Goal: Check status: Check status

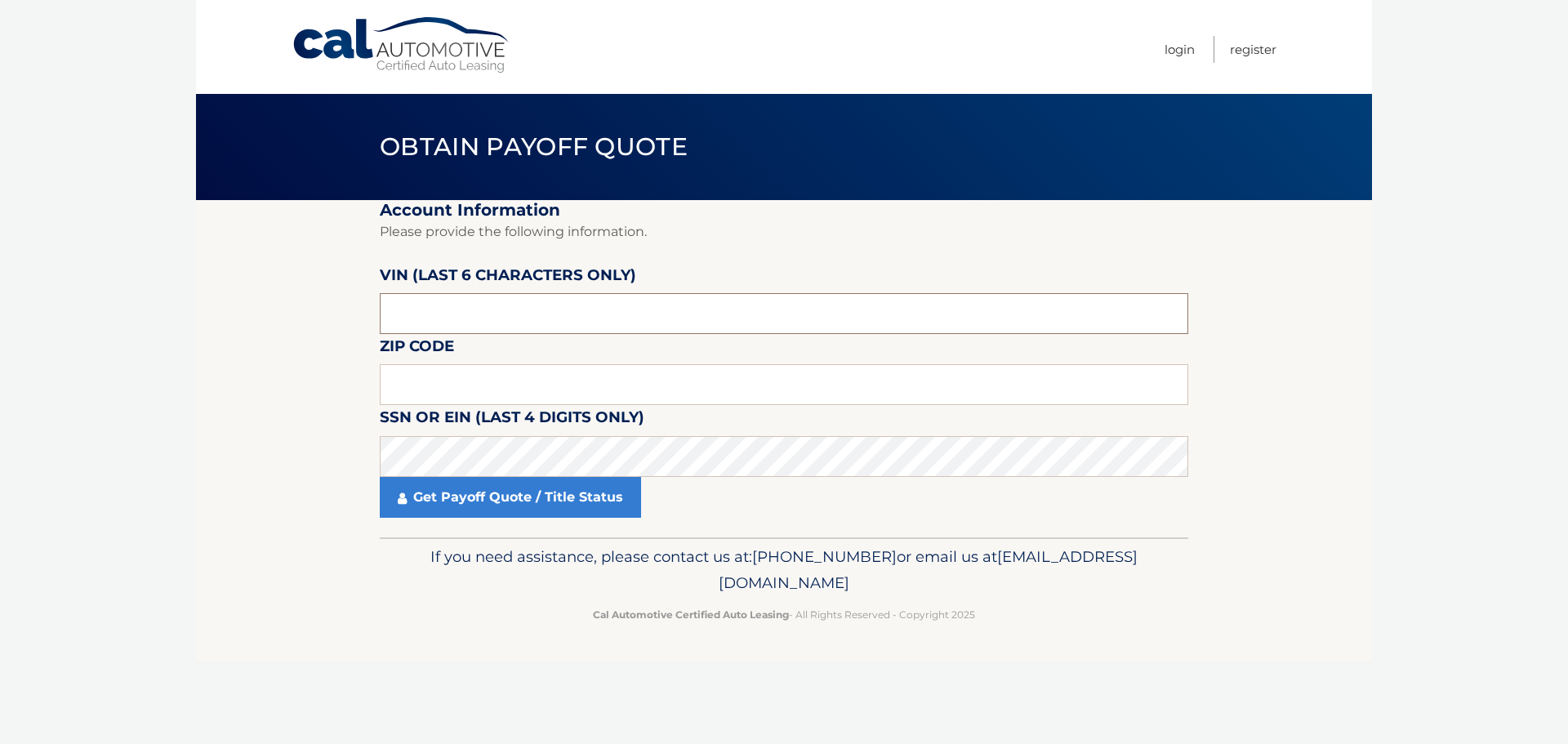
click at [685, 320] on input "text" at bounding box center [784, 313] width 808 height 41
click at [725, 316] on input "text" at bounding box center [784, 313] width 808 height 41
type input "539215"
click at [715, 391] on input "text" at bounding box center [784, 384] width 808 height 41
click at [555, 392] on input "text" at bounding box center [784, 384] width 808 height 41
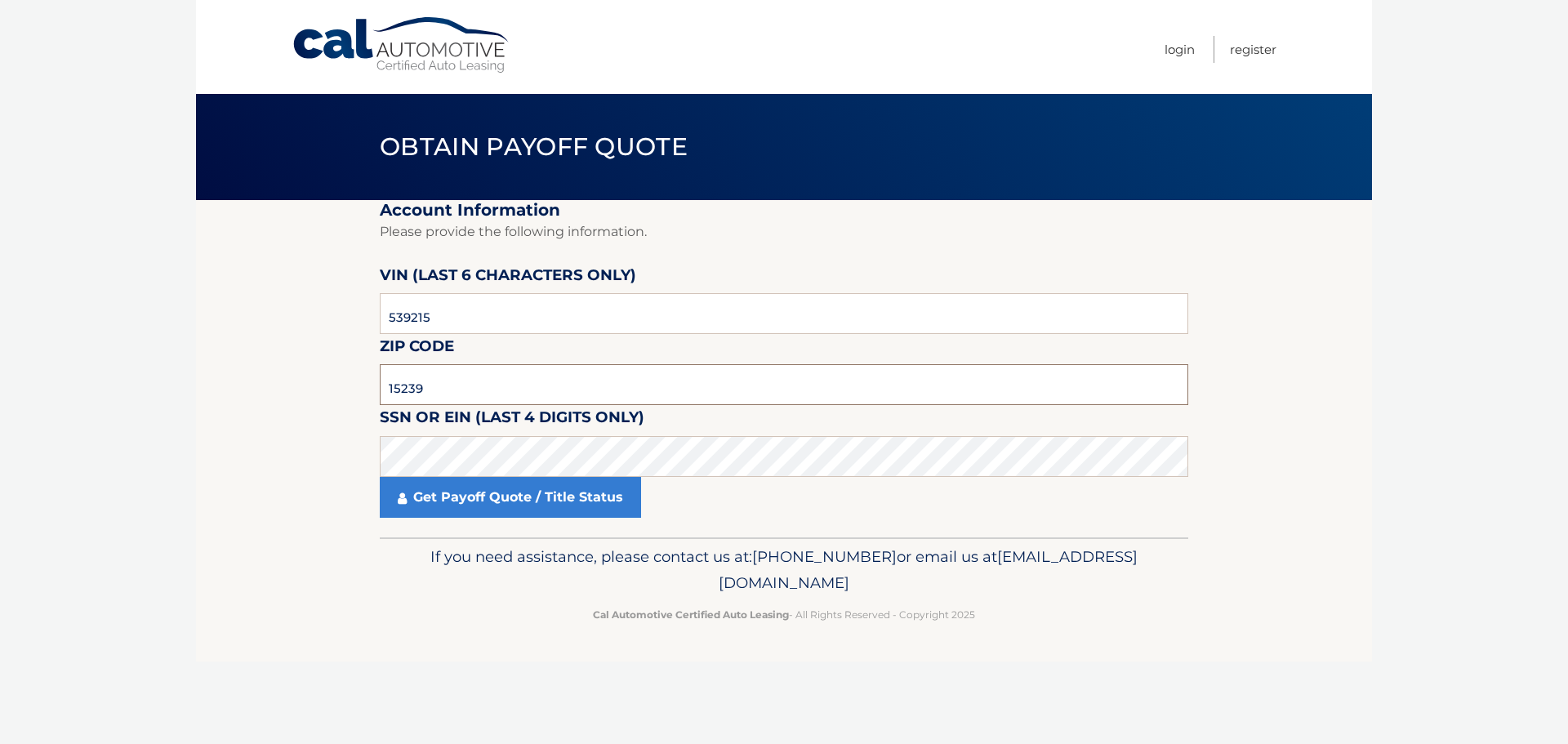
type input "15239"
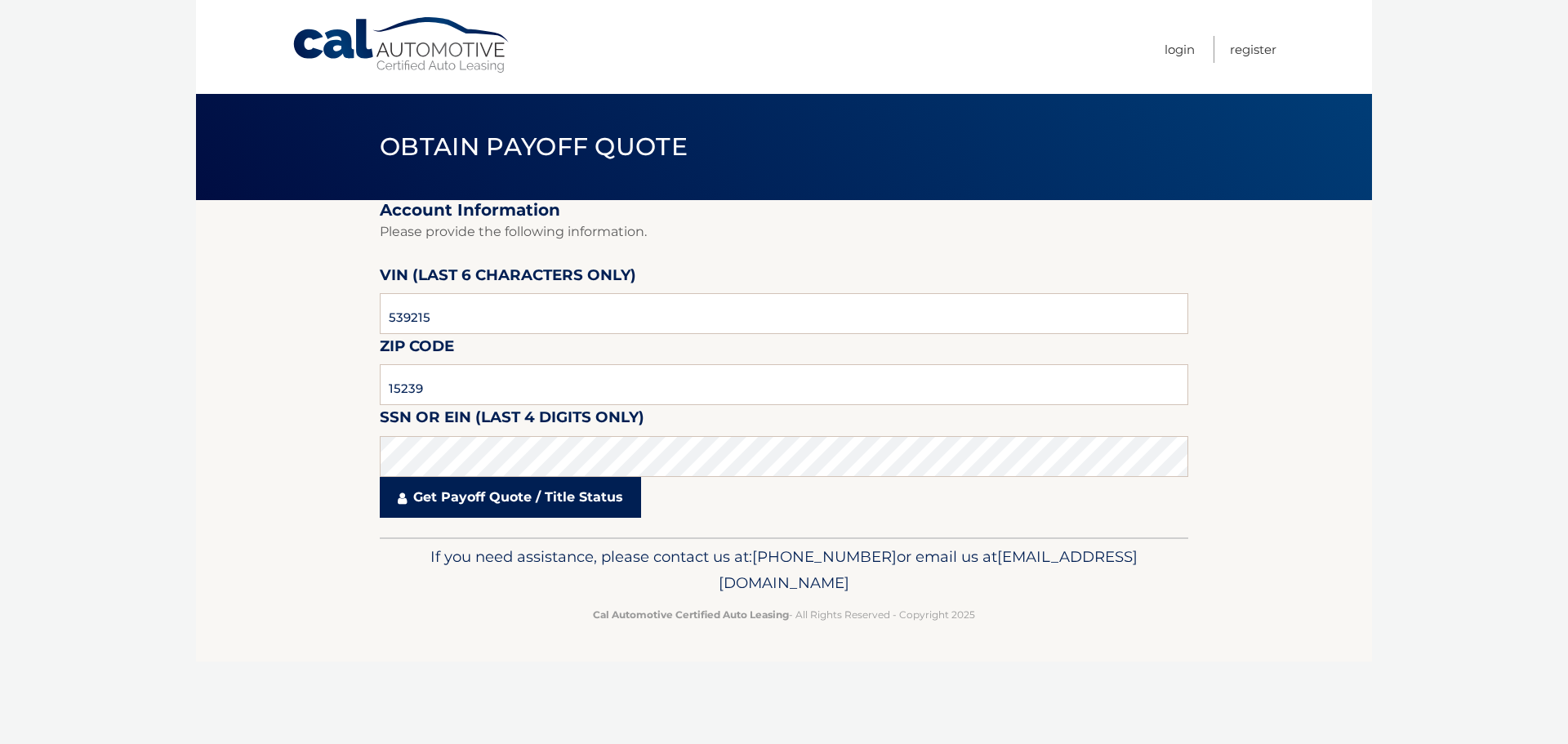
click at [560, 492] on link "Get Payoff Quote / Title Status" at bounding box center [510, 497] width 261 height 41
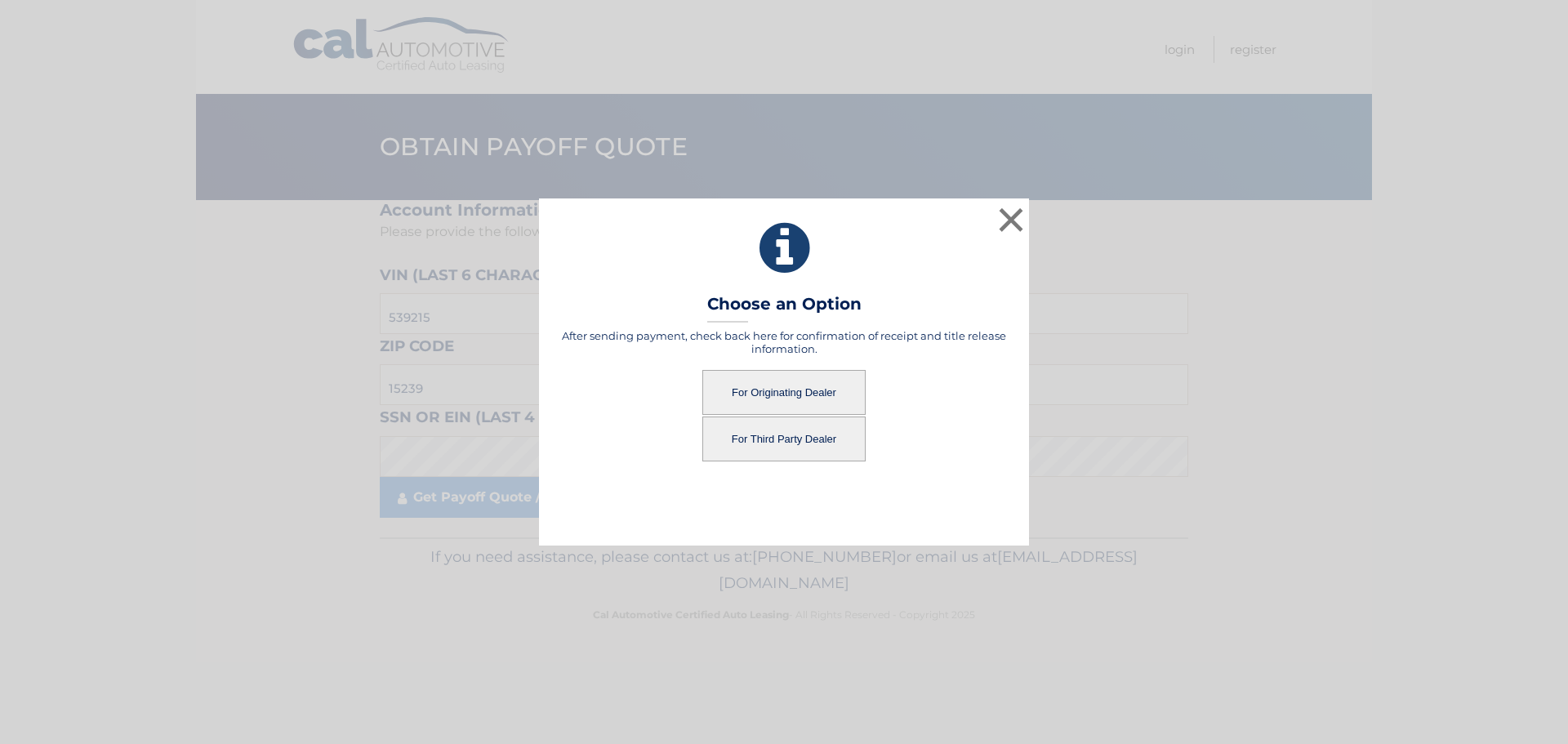
click at [792, 393] on button "For Originating Dealer" at bounding box center [784, 392] width 163 height 45
click at [805, 394] on button "For Originating Dealer" at bounding box center [784, 392] width 163 height 45
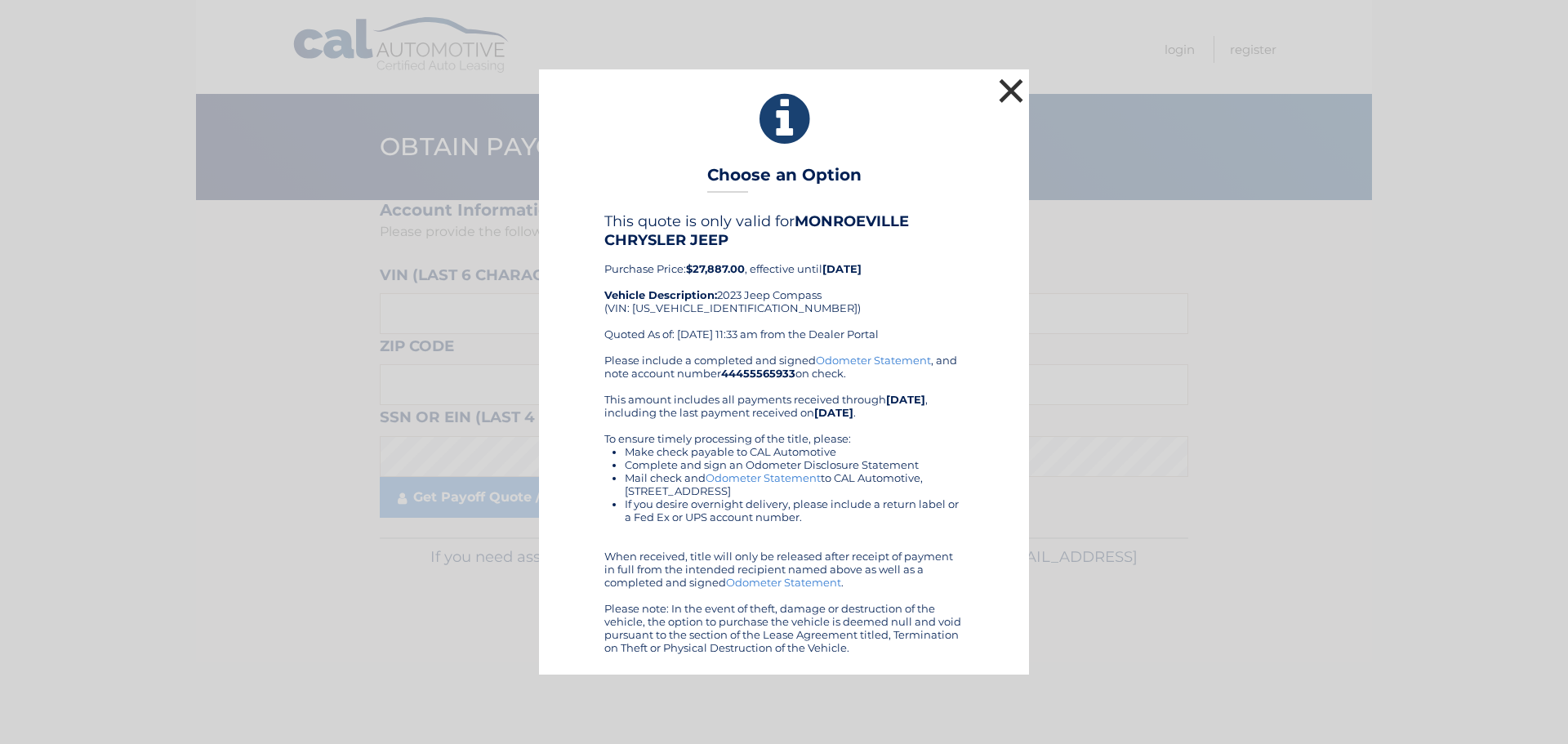
click at [1011, 93] on button "×" at bounding box center [1010, 91] width 33 height 33
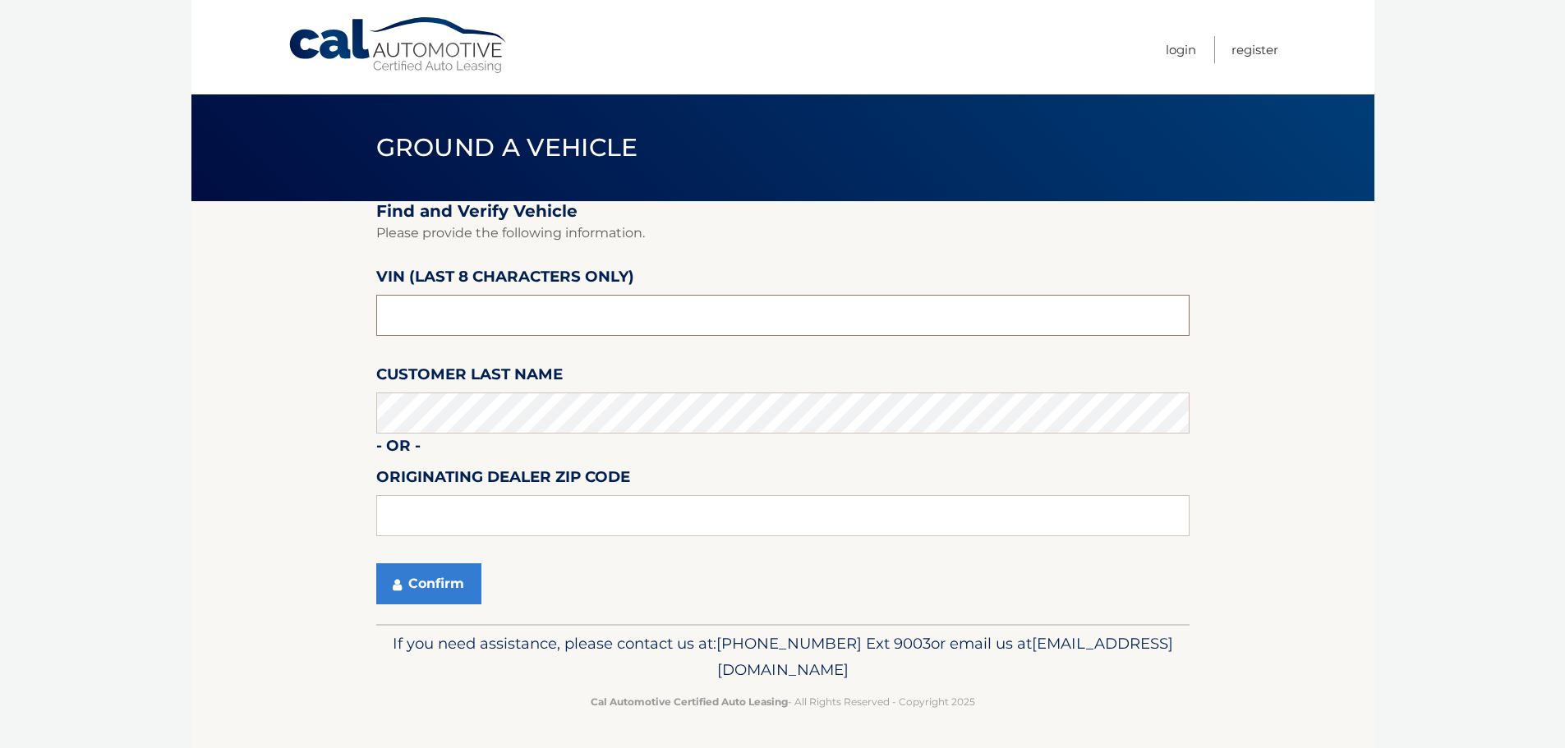
click at [512, 312] on input "text" at bounding box center [782, 315] width 813 height 41
click at [954, 323] on input "text" at bounding box center [782, 315] width 813 height 41
type input "PT539215"
type input "15146"
click at [437, 588] on button "Confirm" at bounding box center [428, 583] width 105 height 41
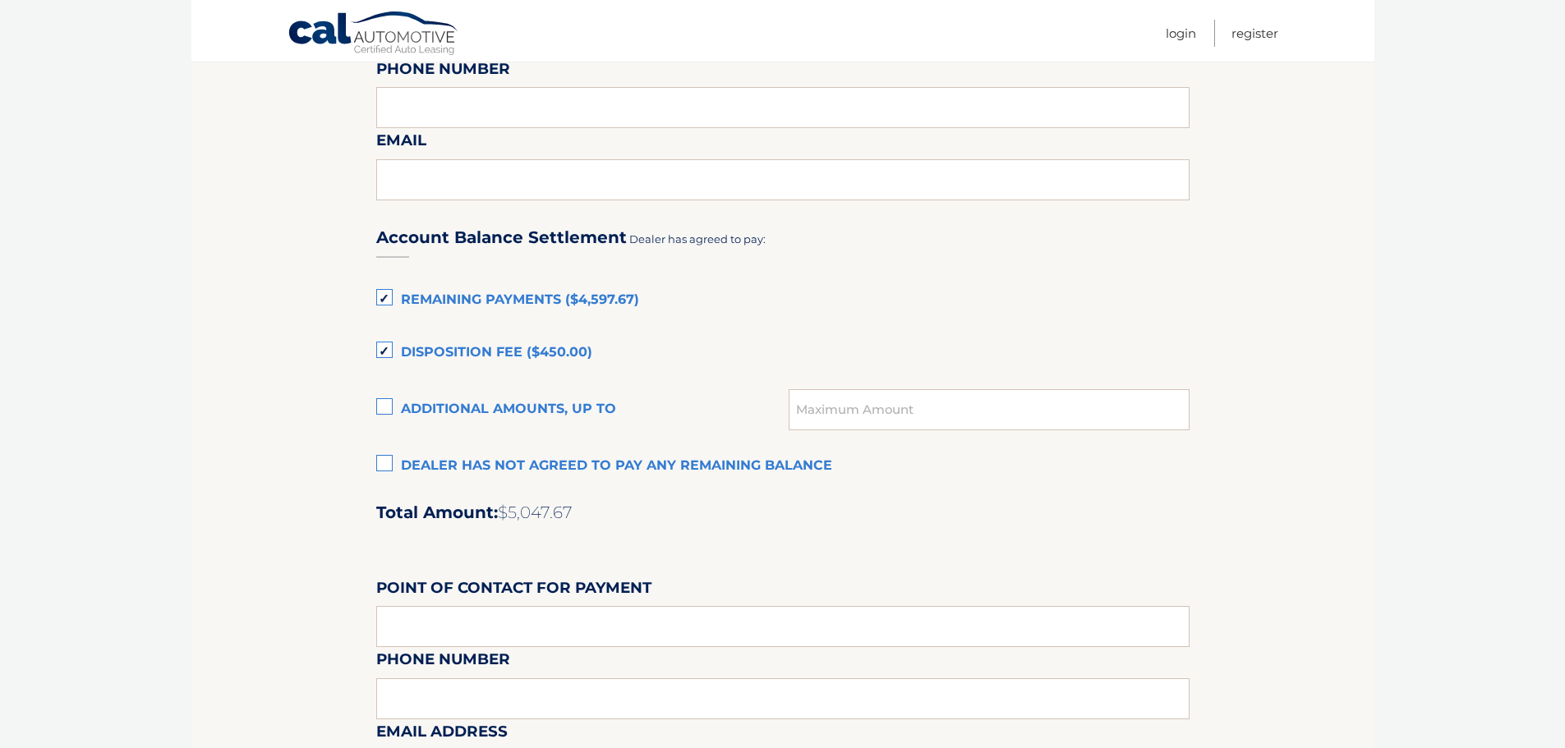
scroll to position [986, 0]
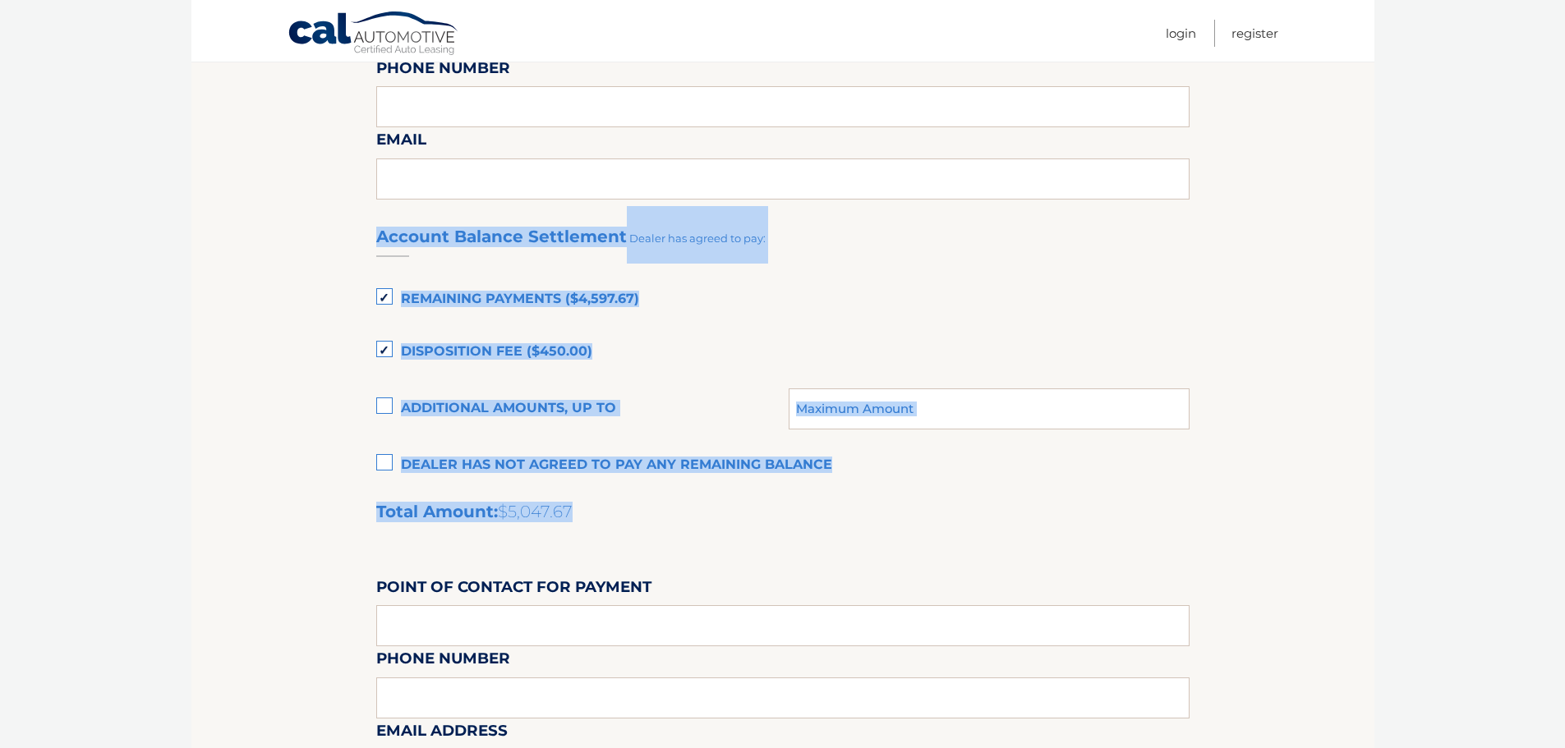
drag, startPoint x: 608, startPoint y: 505, endPoint x: 375, endPoint y: 241, distance: 352.1
click at [376, 241] on div "Account Balance Settlement Dealer has agreed to pay: Remaining Payments ($4,597…" at bounding box center [782, 570] width 813 height 728
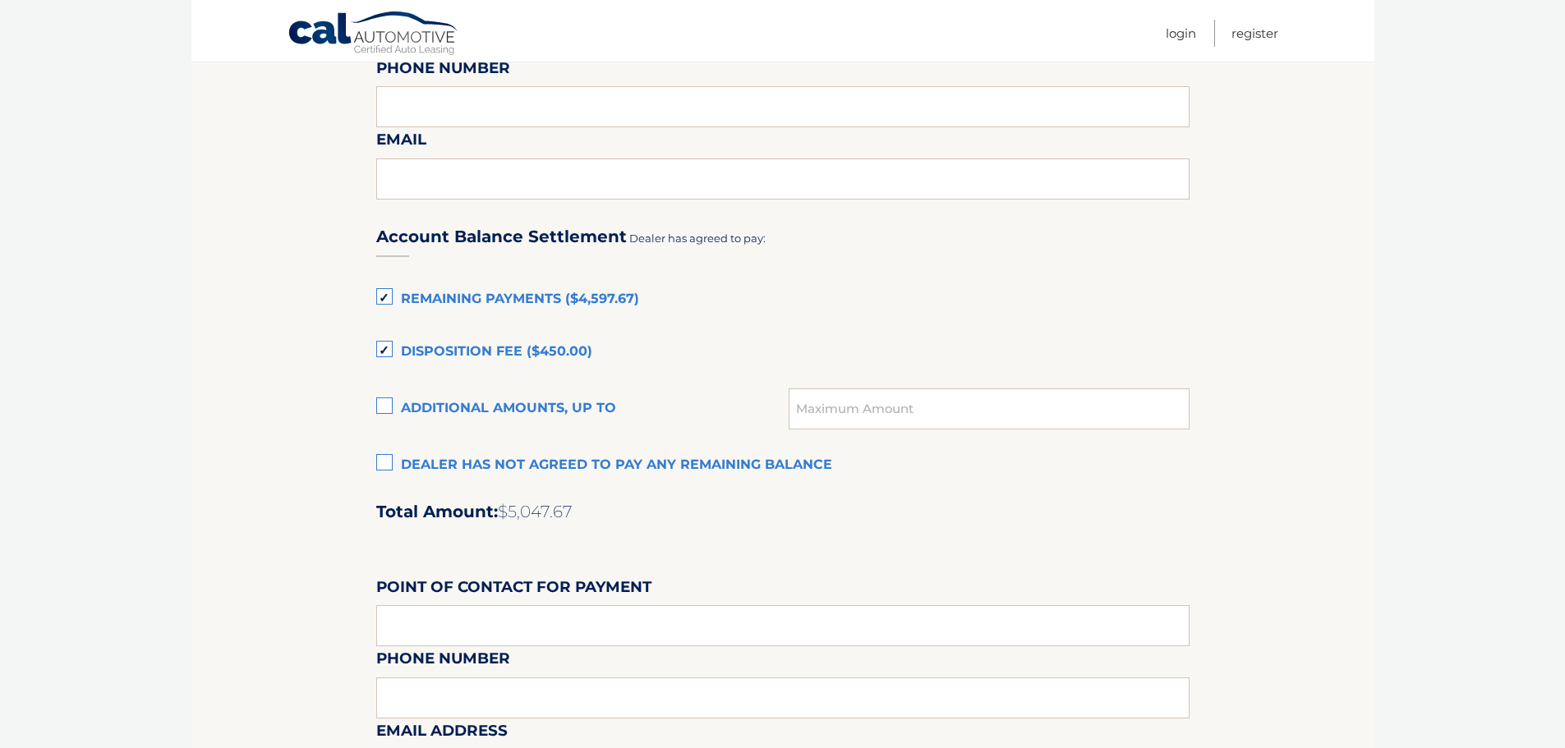
click at [1304, 213] on section "Maturity Date: 07/29/2026 Or, click here to be directed to a quote for dealer p…" at bounding box center [782, 115] width 1183 height 1799
